Goal: Information Seeking & Learning: Check status

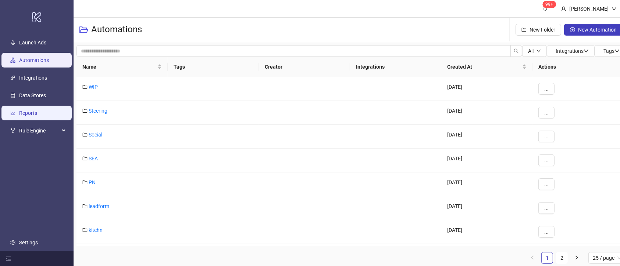
click at [37, 111] on link "Reports" at bounding box center [28, 113] width 18 height 6
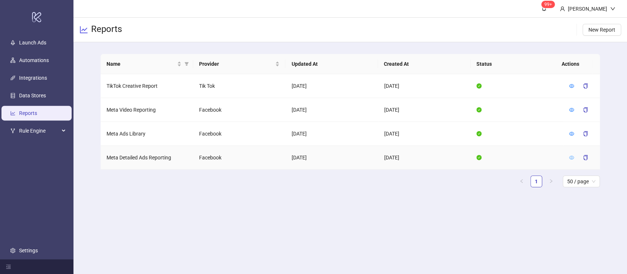
click at [571, 157] on icon "eye" at bounding box center [571, 157] width 5 height 5
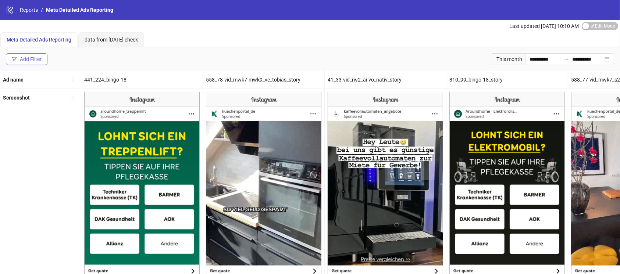
click at [32, 58] on div "Add Filter" at bounding box center [31, 59] width 22 height 6
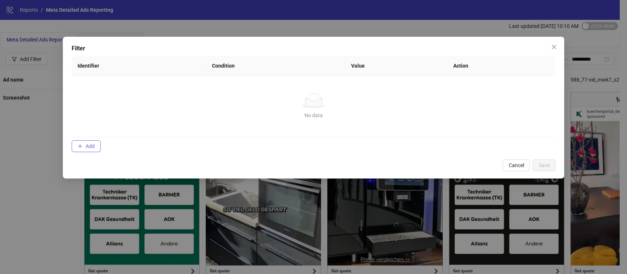
click at [85, 141] on button "Add" at bounding box center [86, 146] width 29 height 12
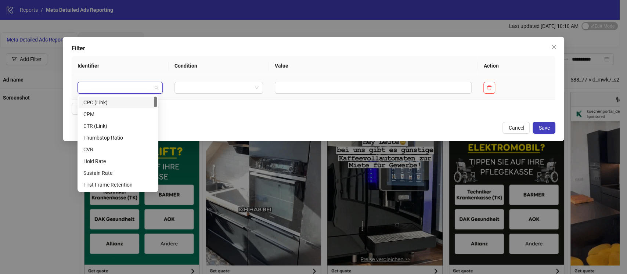
click at [108, 90] on input "search" at bounding box center [117, 87] width 70 height 11
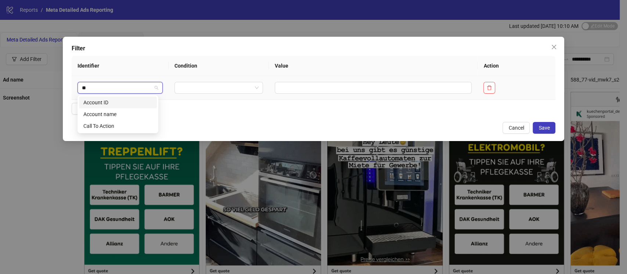
type input "***"
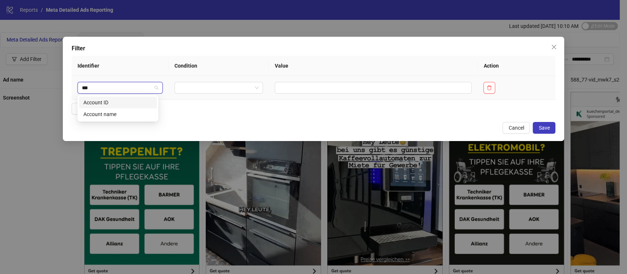
click at [105, 99] on div "Account ID" at bounding box center [117, 102] width 69 height 8
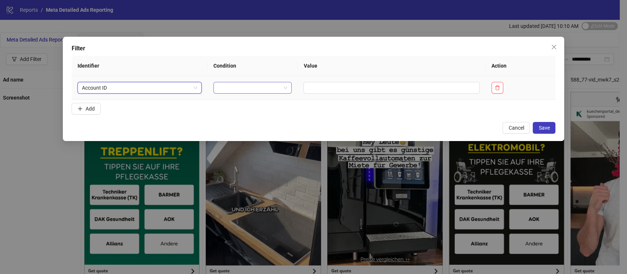
click at [238, 89] on input "search" at bounding box center [249, 87] width 63 height 11
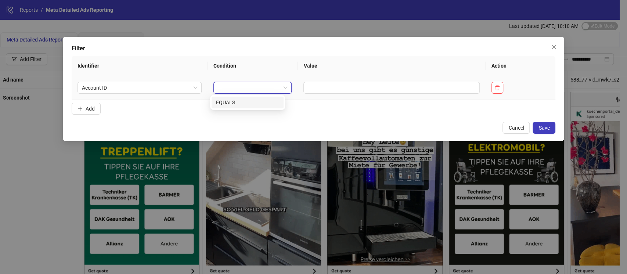
click at [233, 102] on div "EQUALS" at bounding box center [247, 102] width 63 height 8
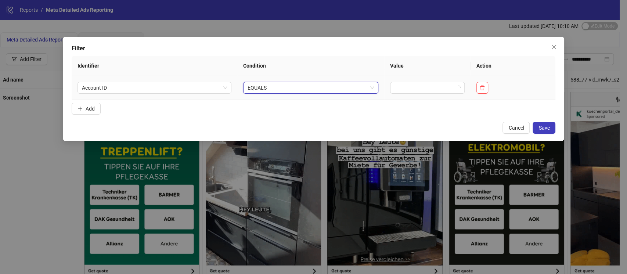
click at [325, 86] on span "EQUALS" at bounding box center [311, 87] width 126 height 11
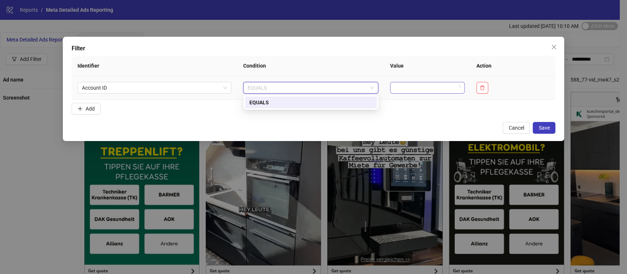
click at [440, 89] on input "search" at bounding box center [424, 87] width 59 height 11
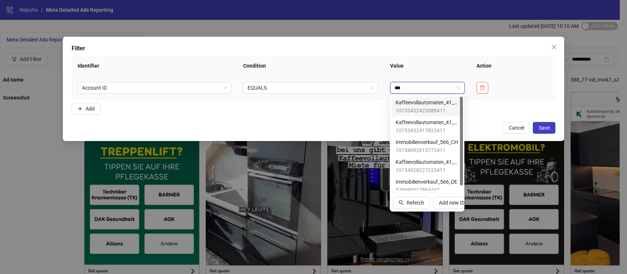
type input "****"
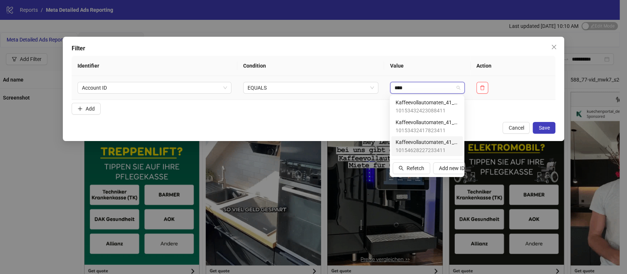
click at [425, 143] on span "Kaffeevollautomaten_41_DE" at bounding box center [427, 142] width 63 height 8
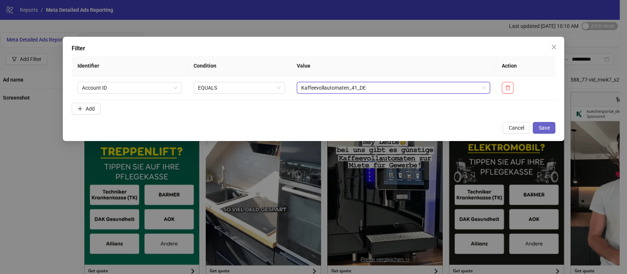
click at [536, 125] on button "Save" at bounding box center [544, 128] width 23 height 12
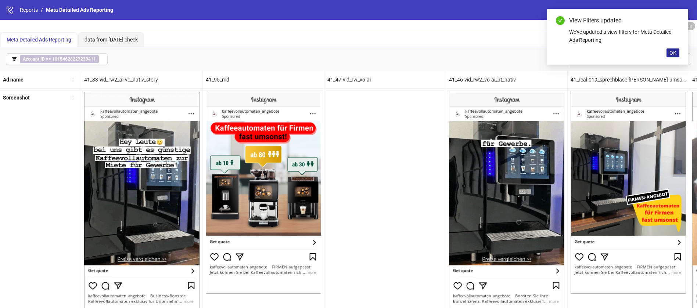
click at [619, 52] on span "OK" at bounding box center [673, 53] width 7 height 6
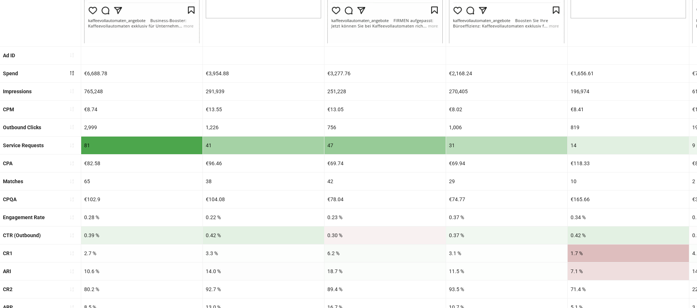
scroll to position [55, 0]
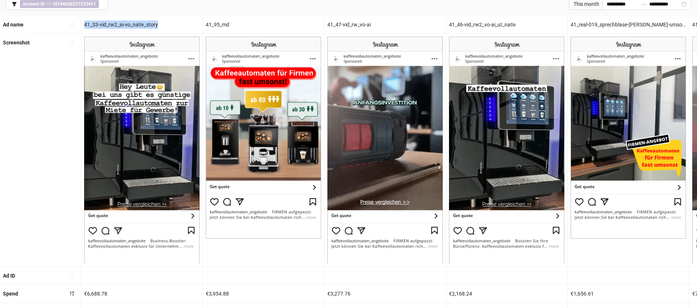
drag, startPoint x: 161, startPoint y: 22, endPoint x: 84, endPoint y: 23, distance: 76.8
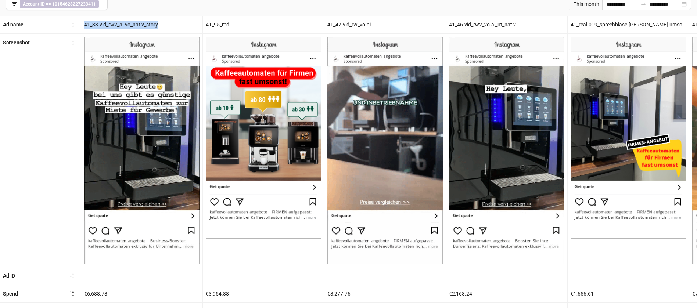
click at [84, 23] on div "41_33-vid_rw2_ai-vo_nativ_story" at bounding box center [141, 25] width 121 height 18
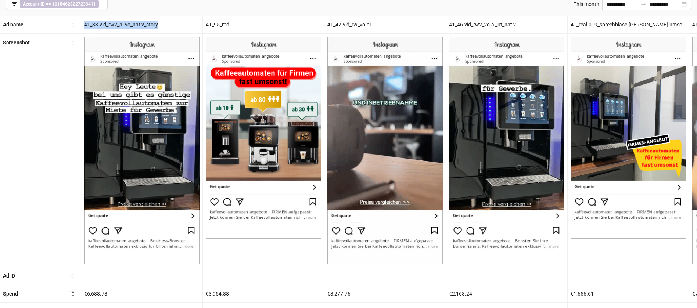
copy div "41_33-vid_rw2_ai-vo_nativ_story"
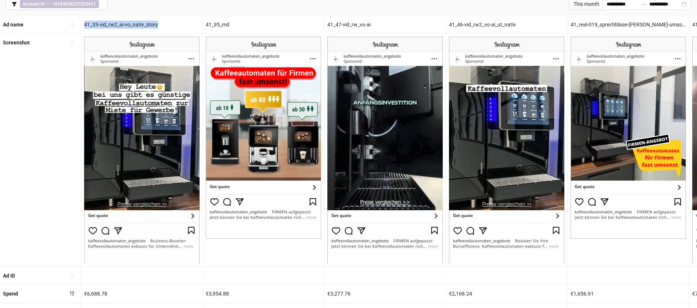
click at [0, 115] on div "Screenshot" at bounding box center [40, 150] width 81 height 233
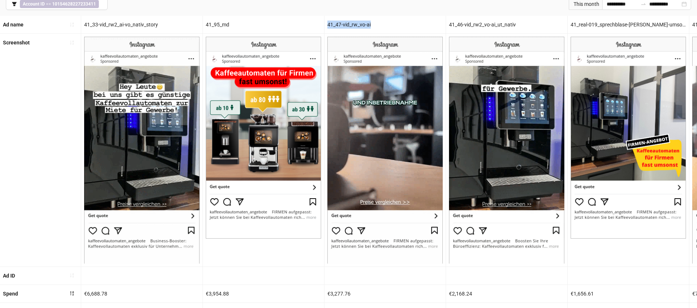
drag, startPoint x: 400, startPoint y: 18, endPoint x: 325, endPoint y: 21, distance: 75.4
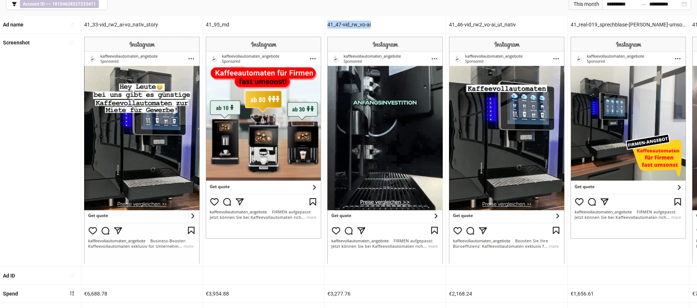
click at [325, 21] on div "41_47-vid_rw_vo-ai" at bounding box center [385, 25] width 121 height 18
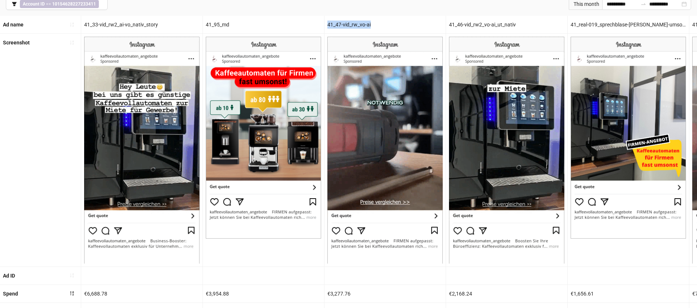
copy div "41_47-vid_rw_vo-ai"
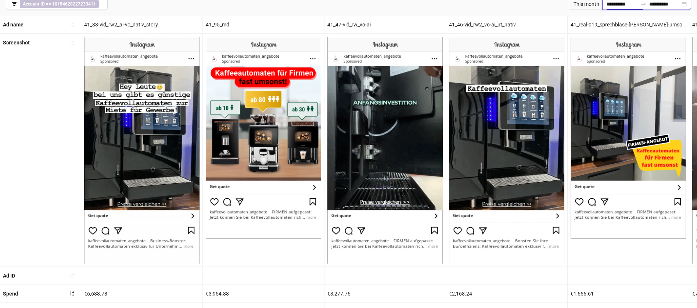
click at [619, 1] on input "**********" at bounding box center [622, 4] width 31 height 8
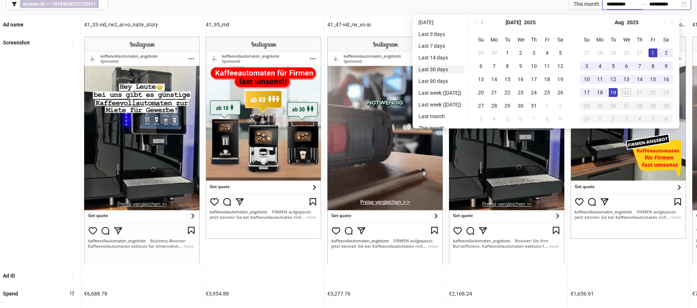
type input "**********"
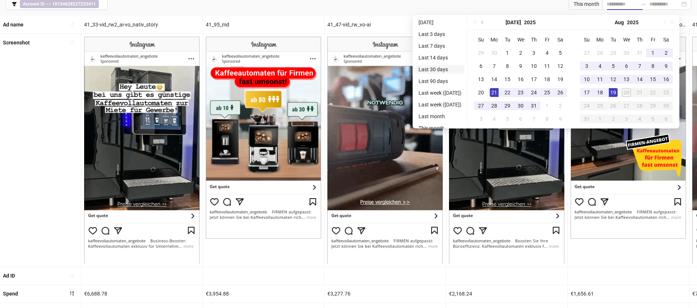
click at [450, 71] on li "Last 30 days" at bounding box center [440, 69] width 49 height 9
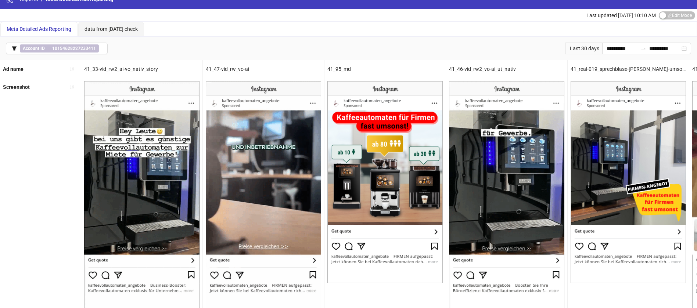
scroll to position [0, 0]
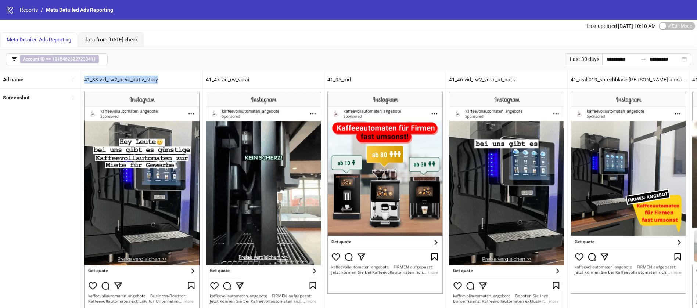
drag, startPoint x: 164, startPoint y: 75, endPoint x: 85, endPoint y: 79, distance: 79.2
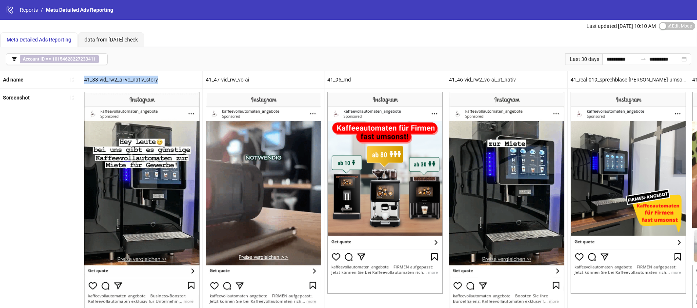
click at [85, 79] on div "41_33-vid_rw2_ai-vo_nativ_story" at bounding box center [141, 80] width 121 height 18
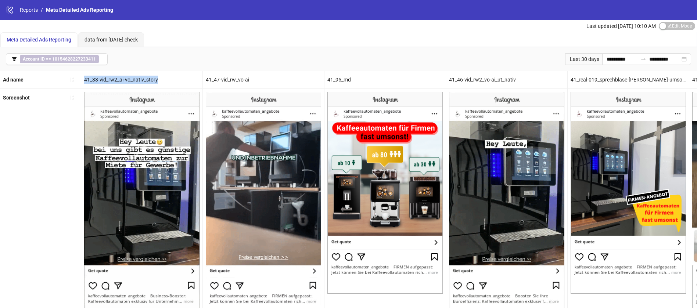
copy div "41_33-vid_rw2_ai-vo_nativ_story"
